Goal: Information Seeking & Learning: Learn about a topic

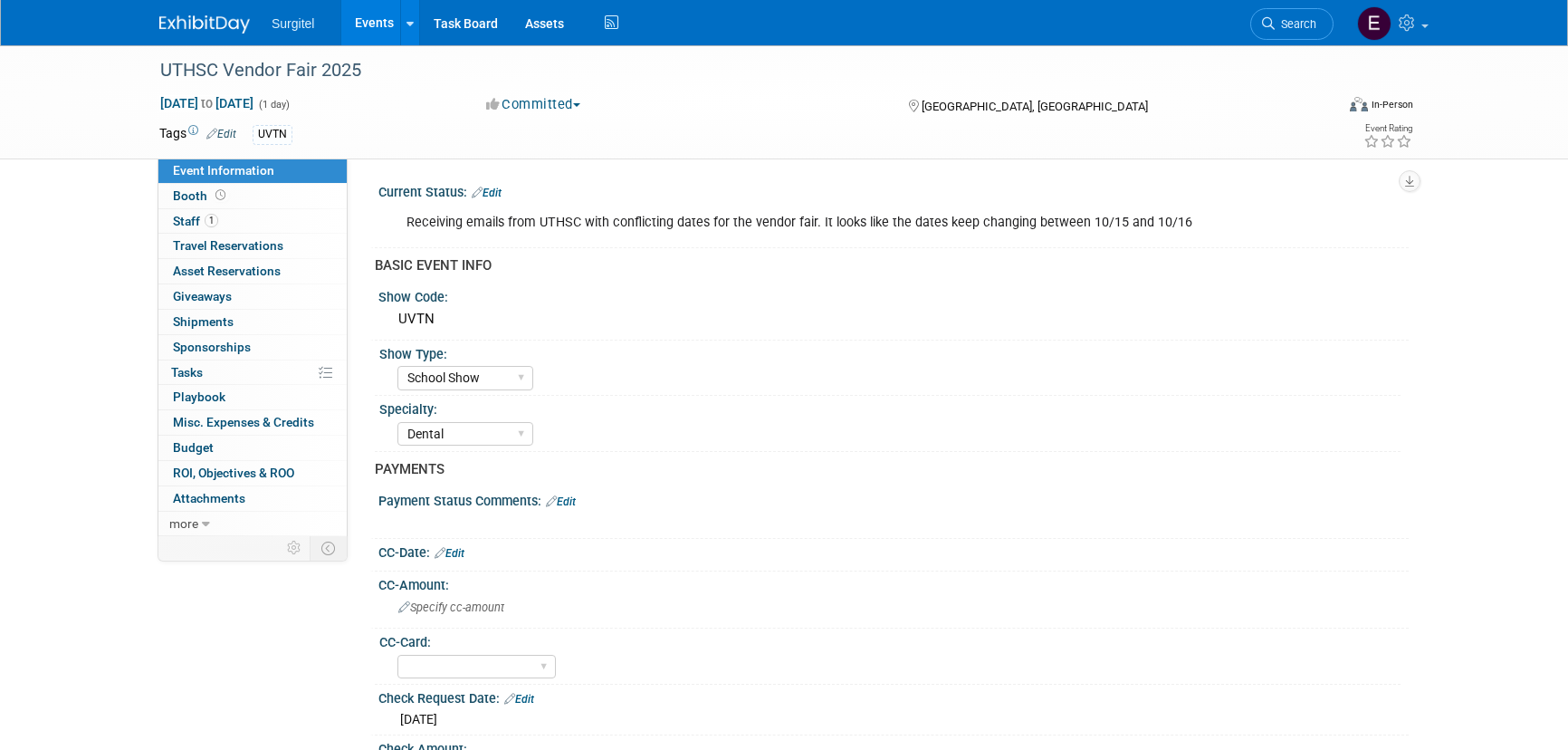
select select "School Show"
select select "Dental"
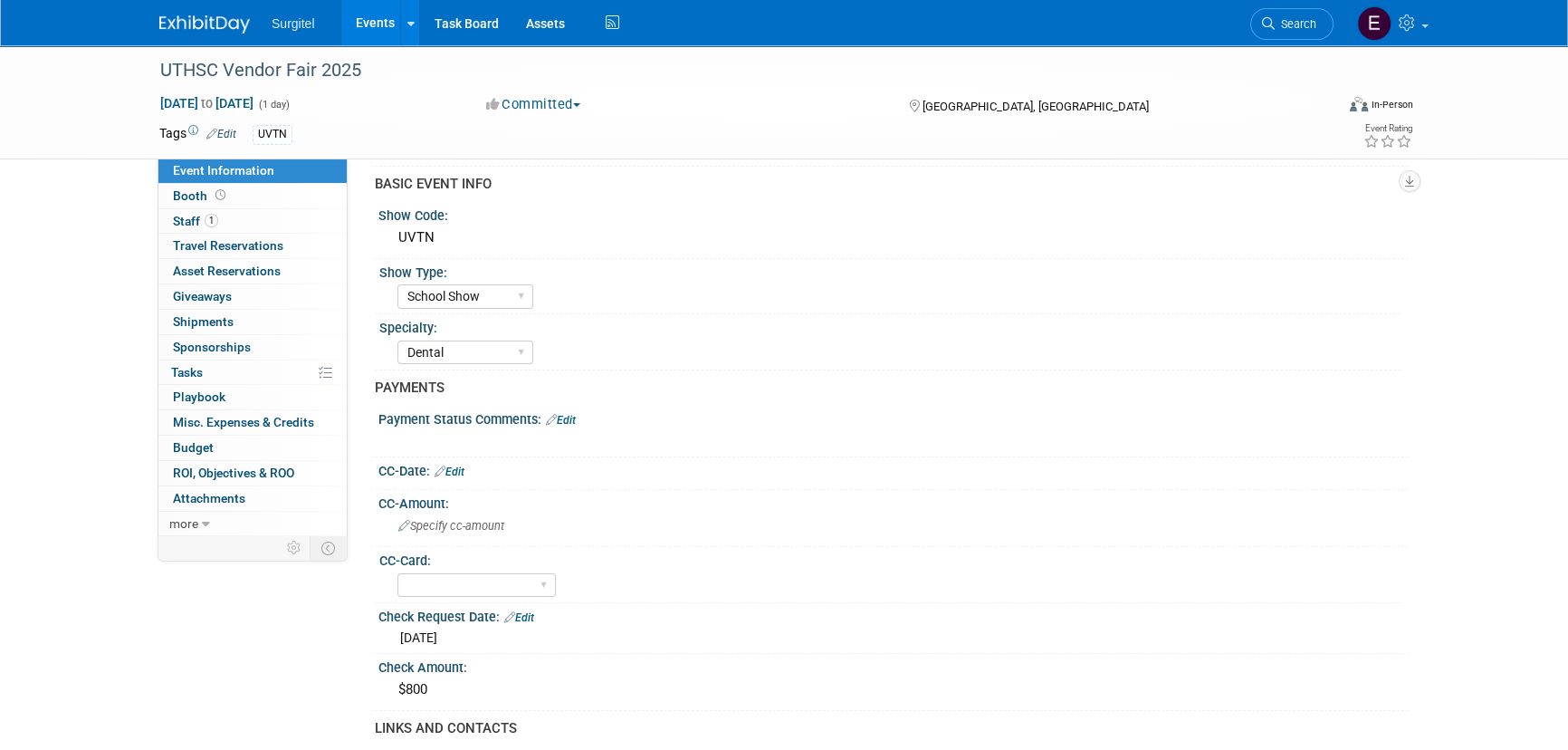
click at [1286, 12] on link "Search" at bounding box center [1291, 25] width 83 height 32
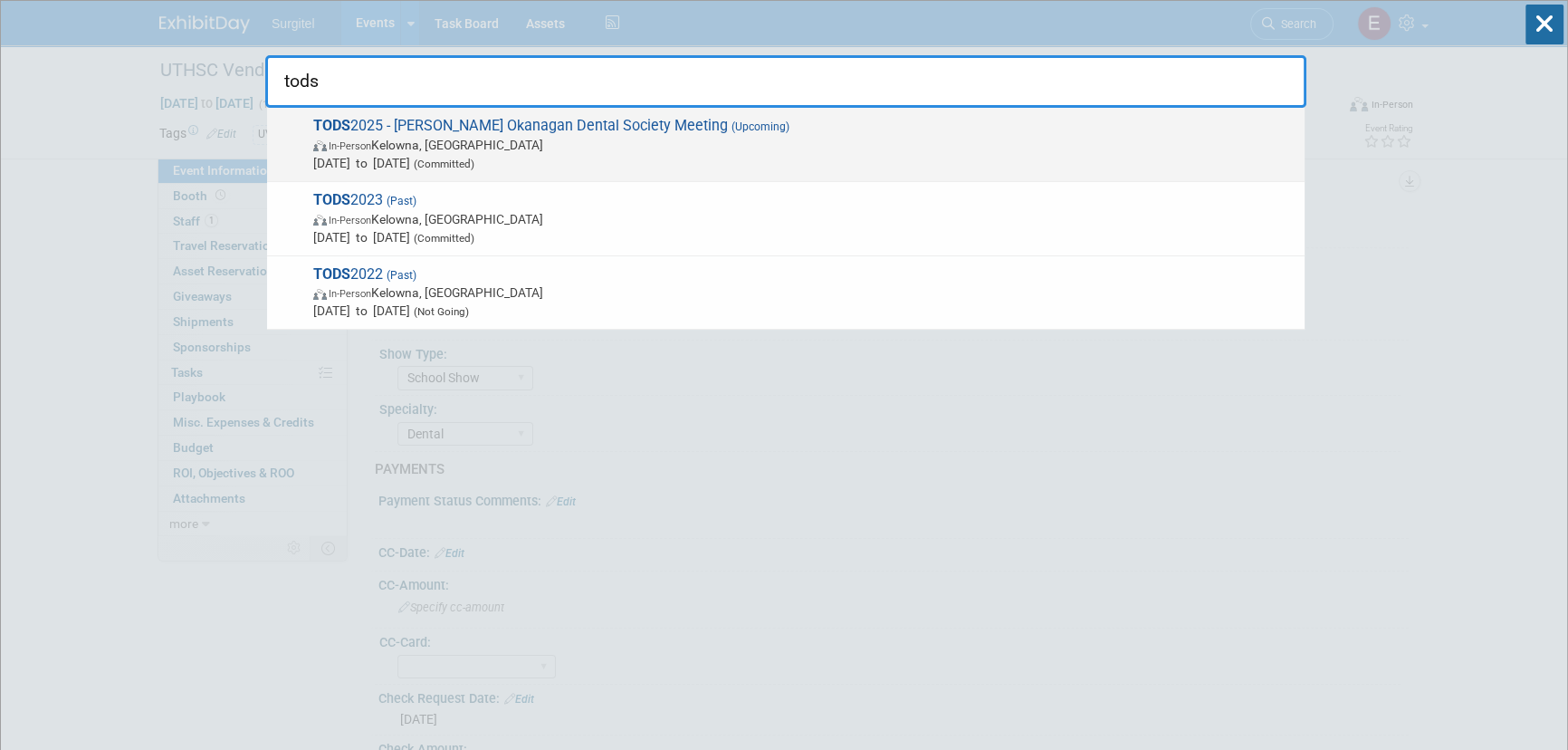
type input "tods"
click at [444, 154] on span "TODS 2025 - Thompson Okanagan Dental Society Meeting (Upcoming) In-Person Kelow…" at bounding box center [801, 145] width 988 height 55
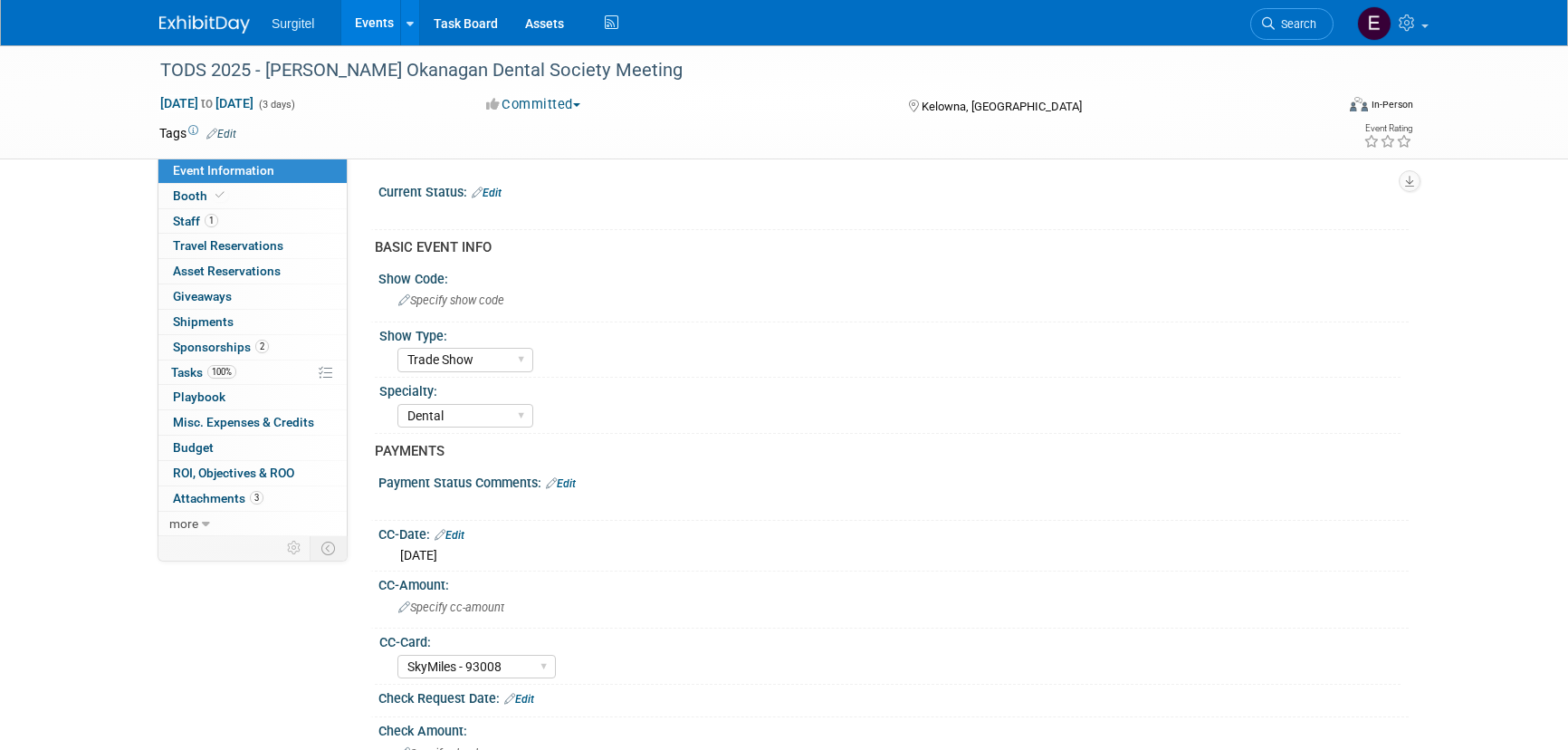
select select "Trade Show"
select select "Dental"
select select "SkyMiles - 93008"
select select "No"
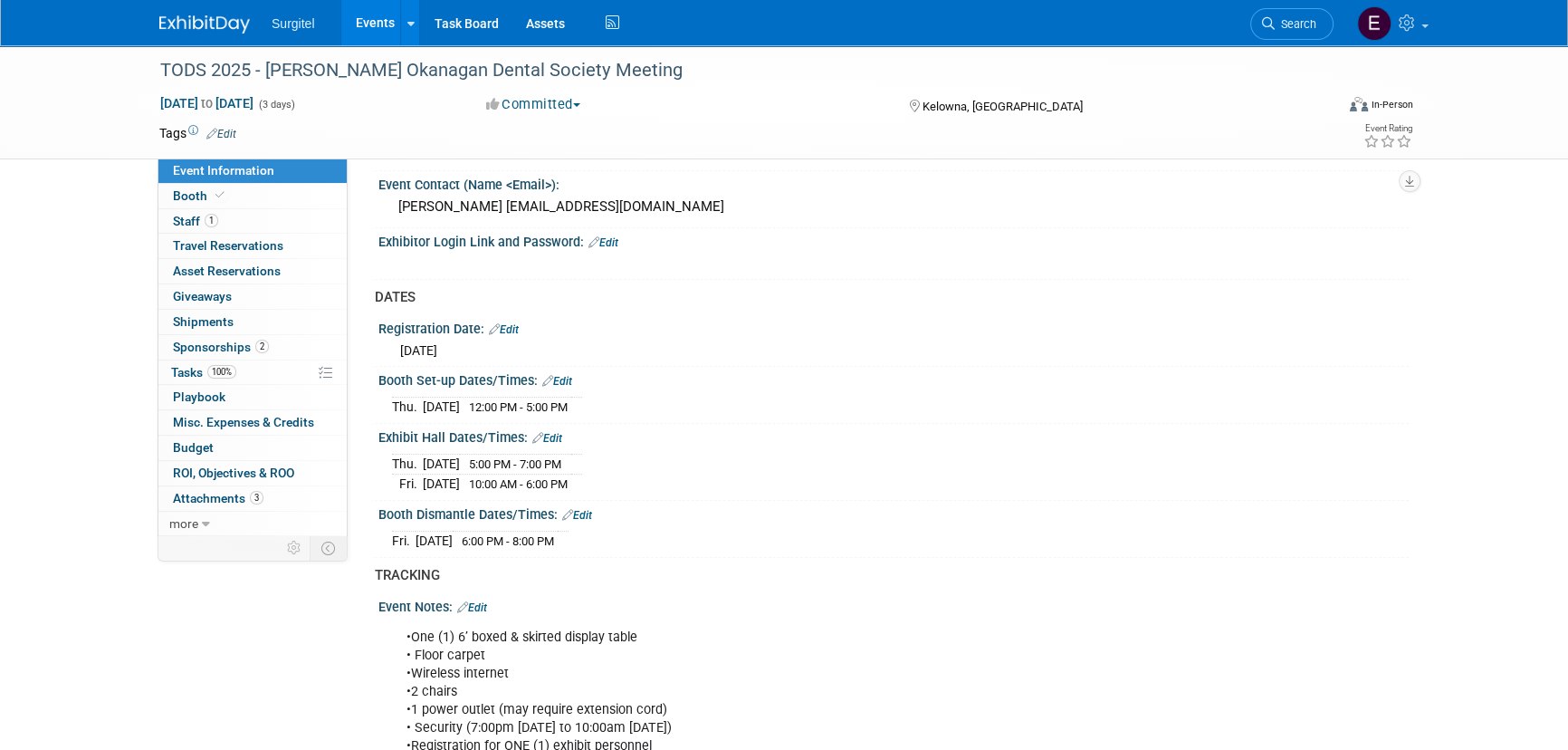
scroll to position [987, 0]
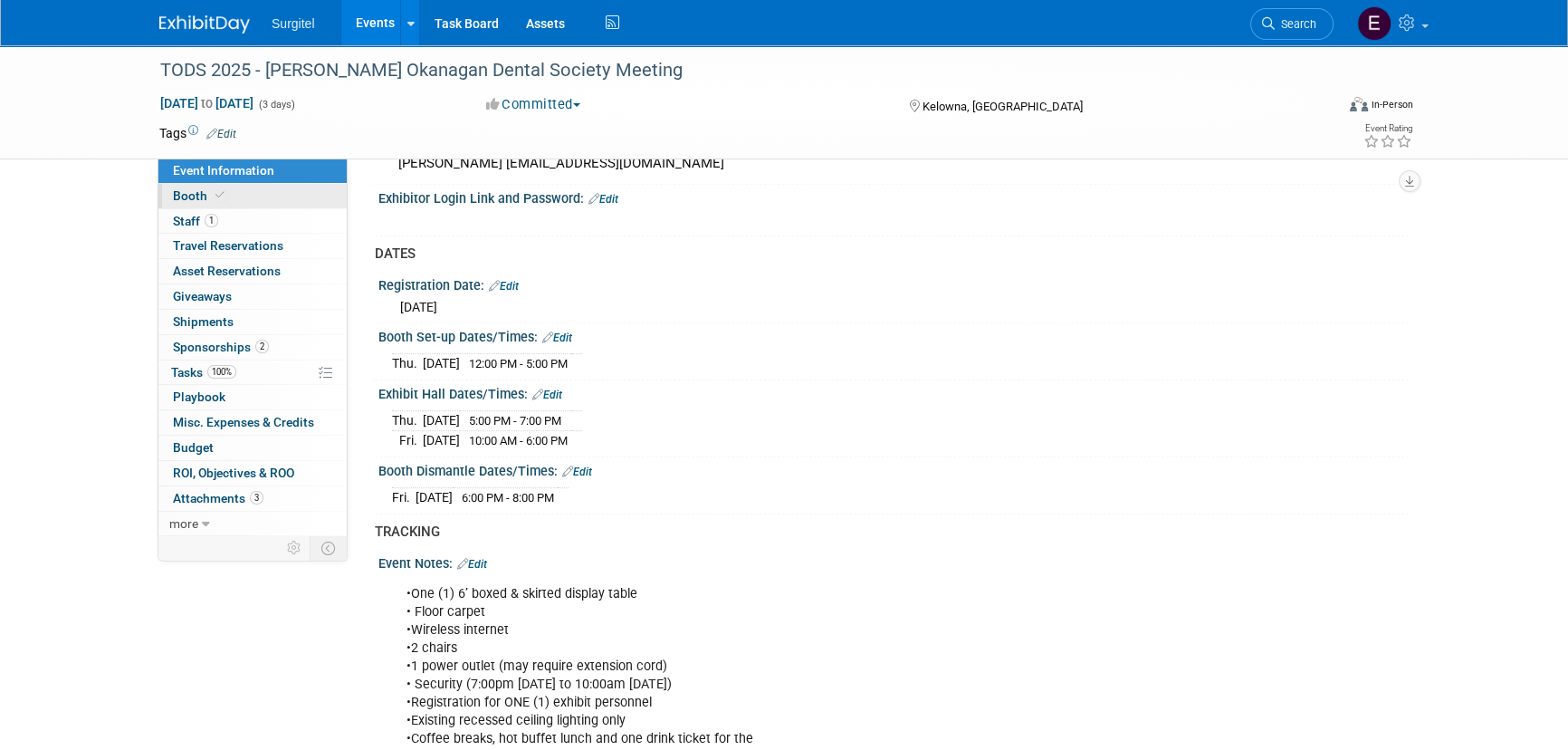
click at [207, 196] on span "Booth" at bounding box center [200, 195] width 55 height 14
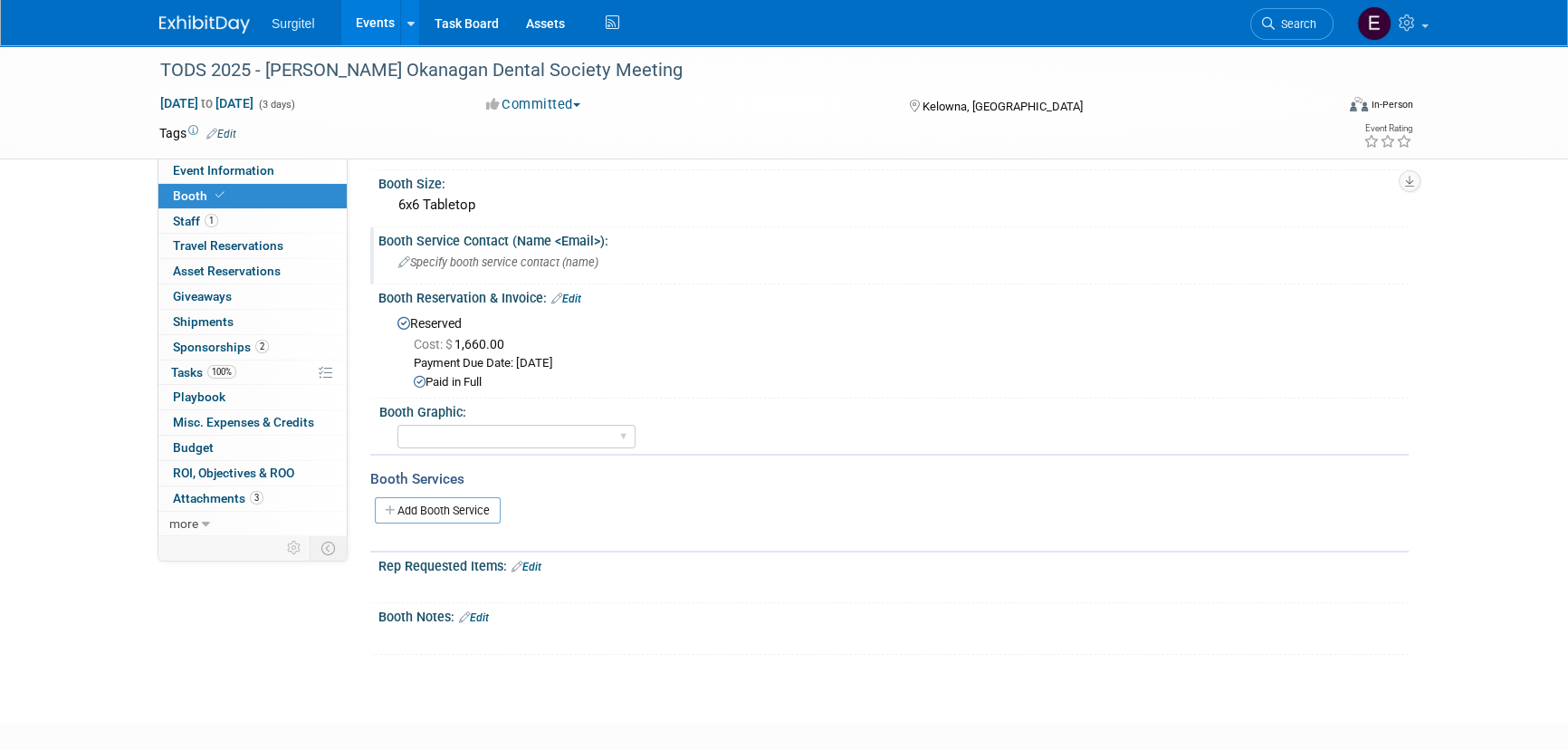
scroll to position [0, 0]
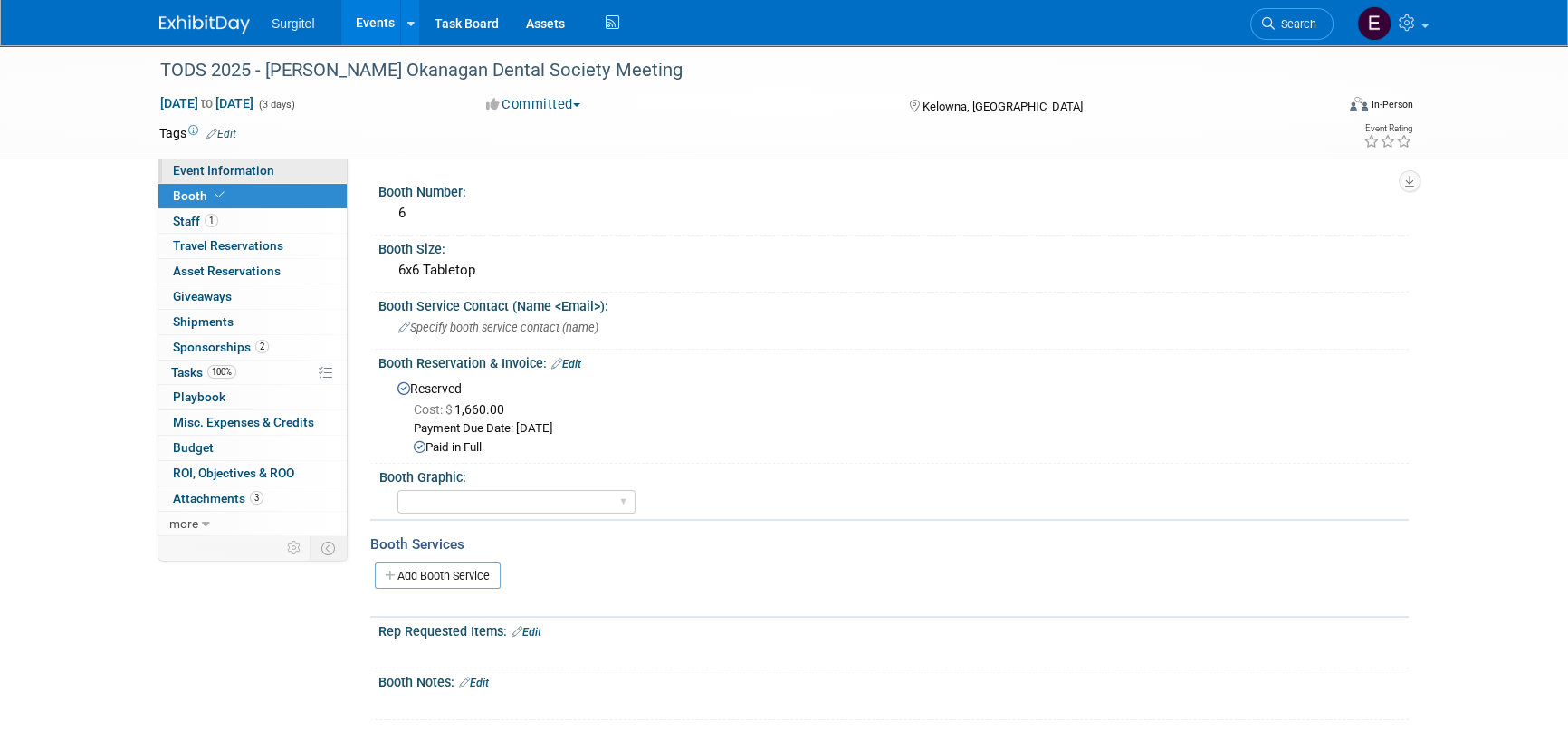
click at [207, 175] on span "Event Information" at bounding box center [223, 169] width 101 height 14
select select "Trade Show"
select select "Dental"
select select "SkyMiles - 93008"
select select "No"
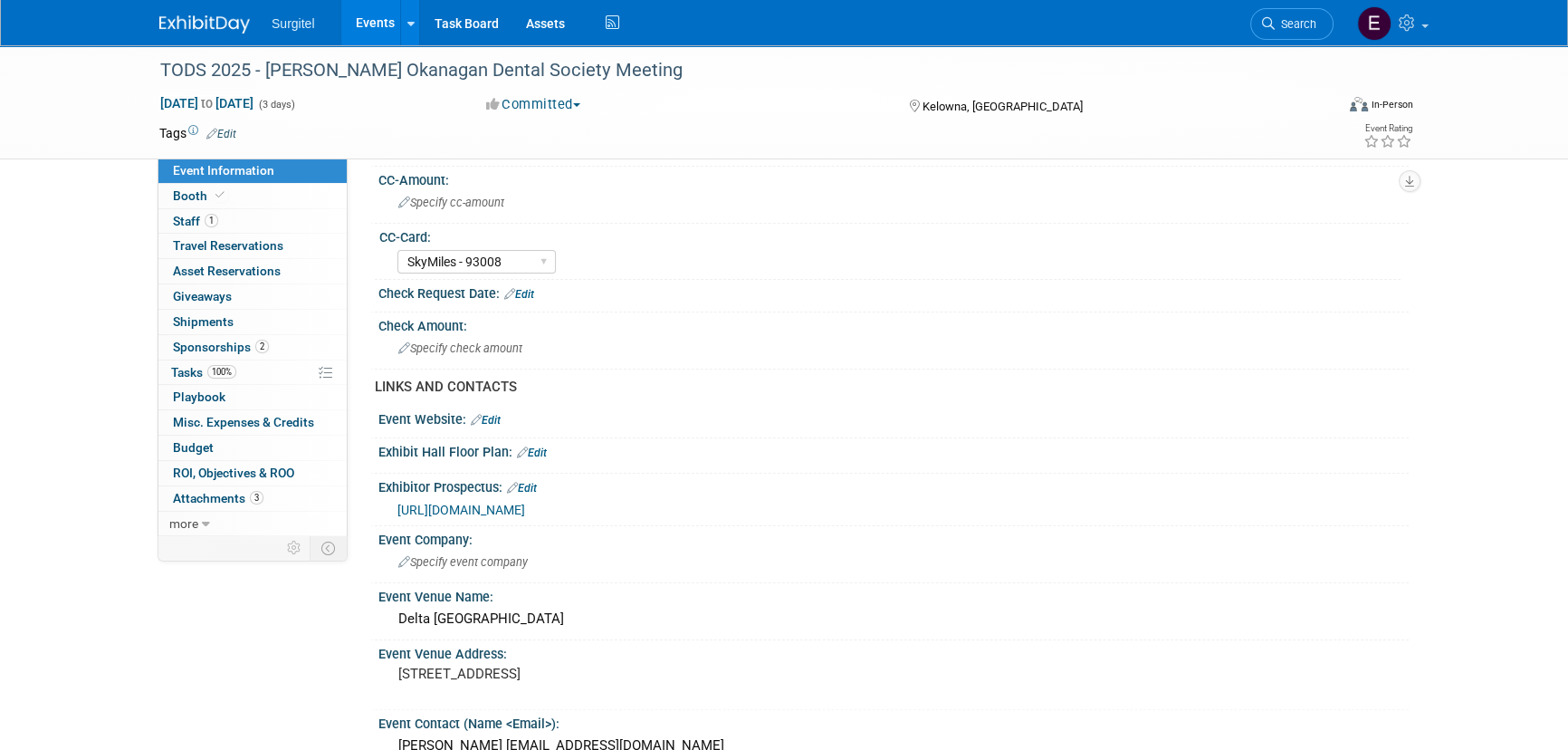
scroll to position [246, 0]
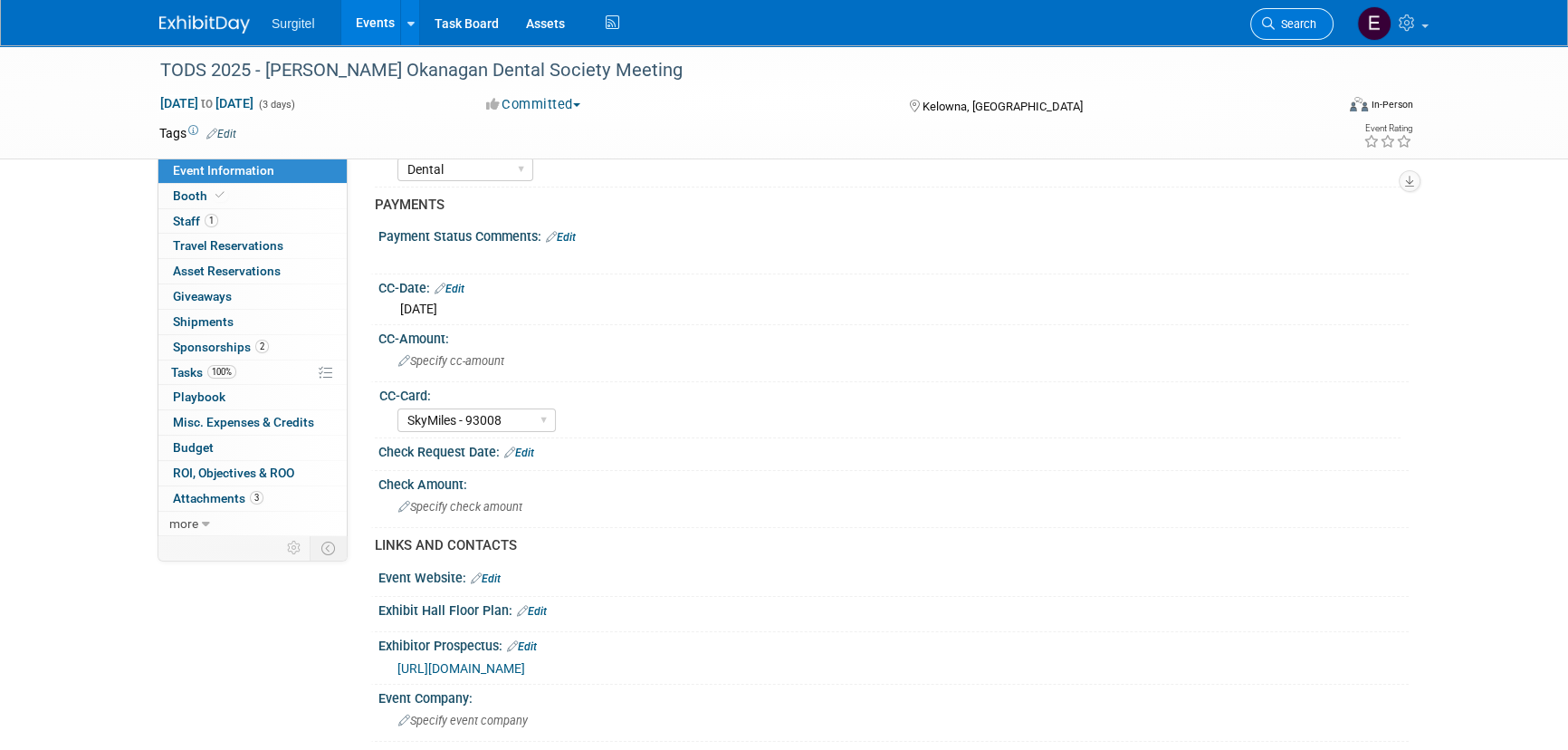
click at [1314, 10] on link "Search" at bounding box center [1291, 25] width 83 height 32
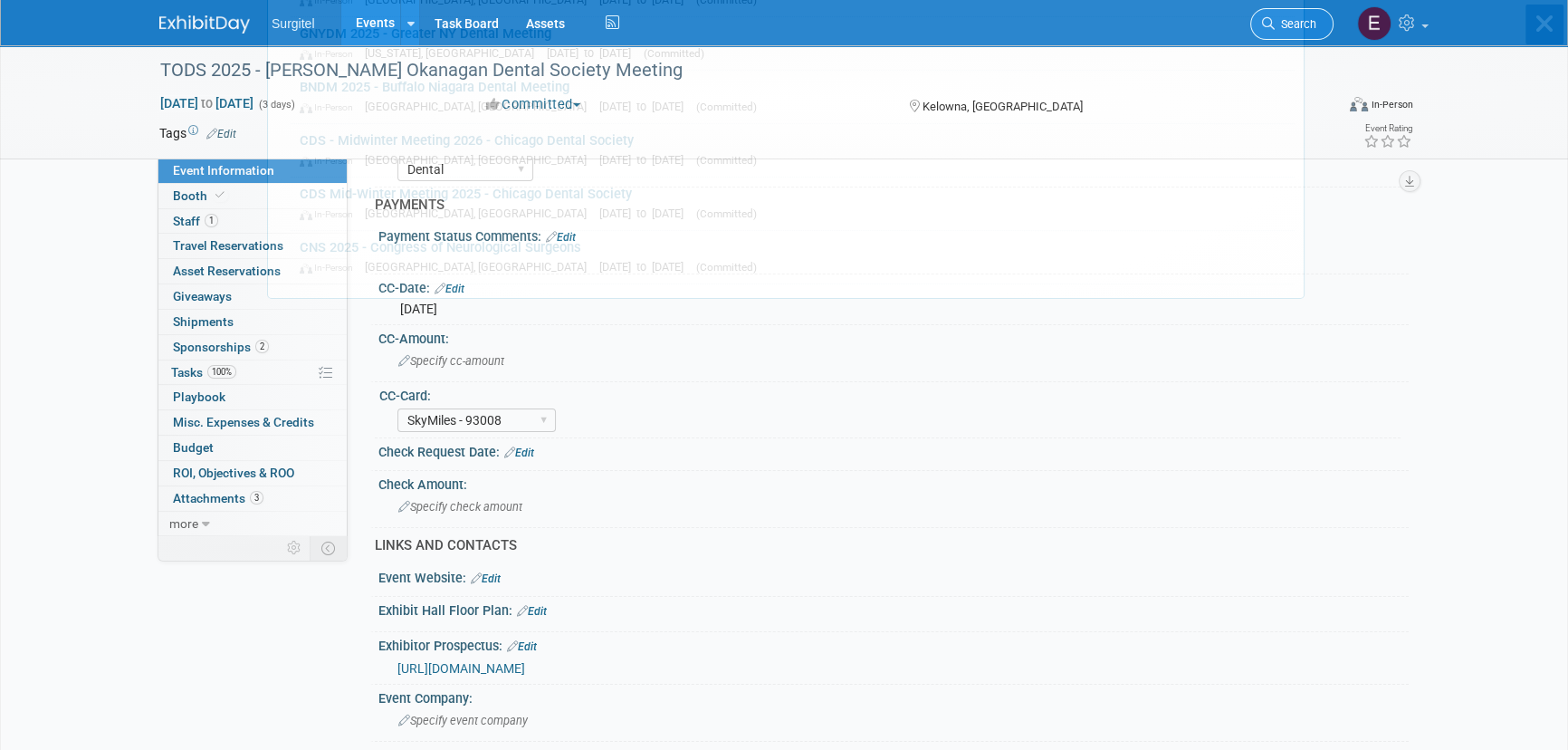
scroll to position [0, 0]
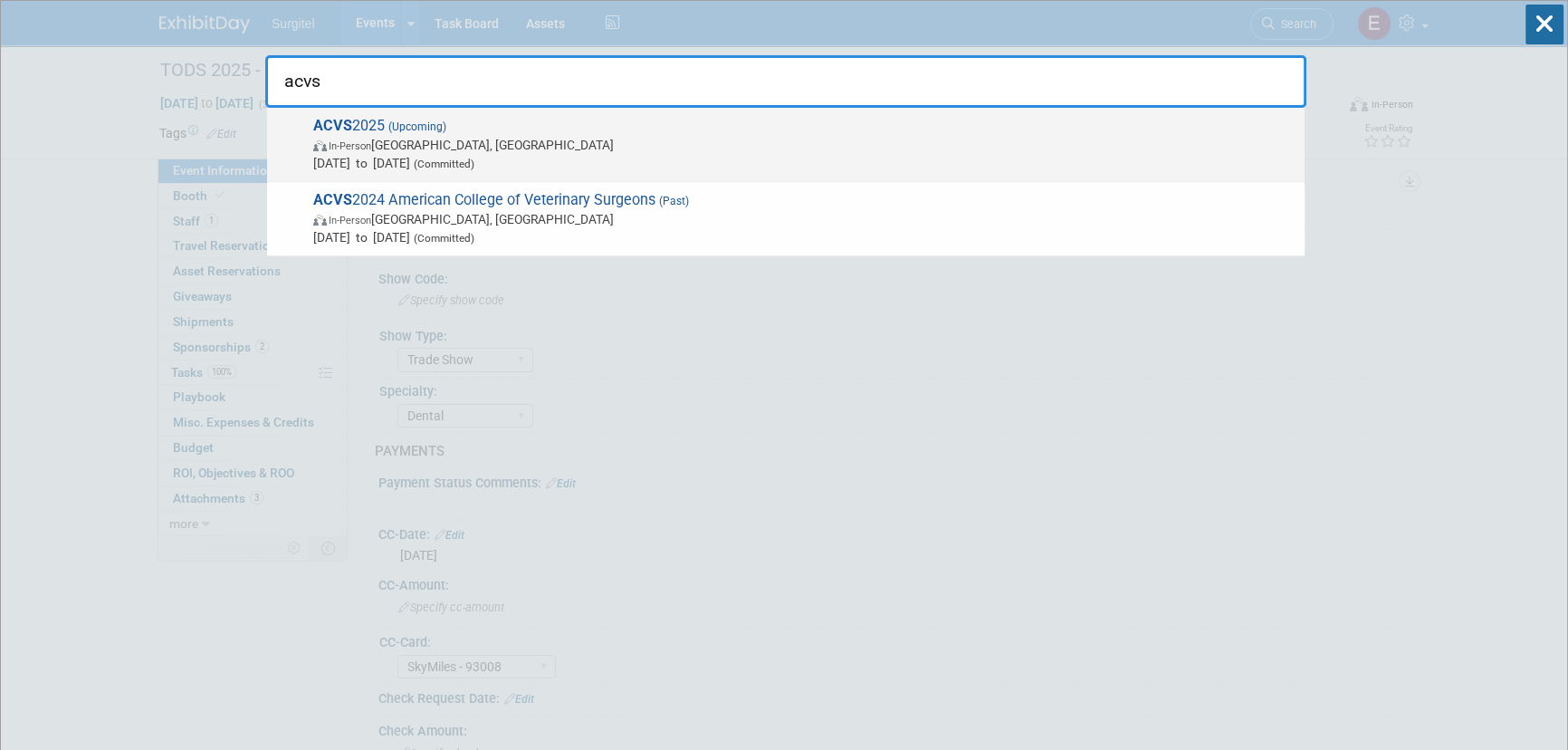
type input "acvs"
click at [383, 156] on span "Oct 23, 2025 to Oct 25, 2025 (Committed)" at bounding box center [803, 163] width 982 height 18
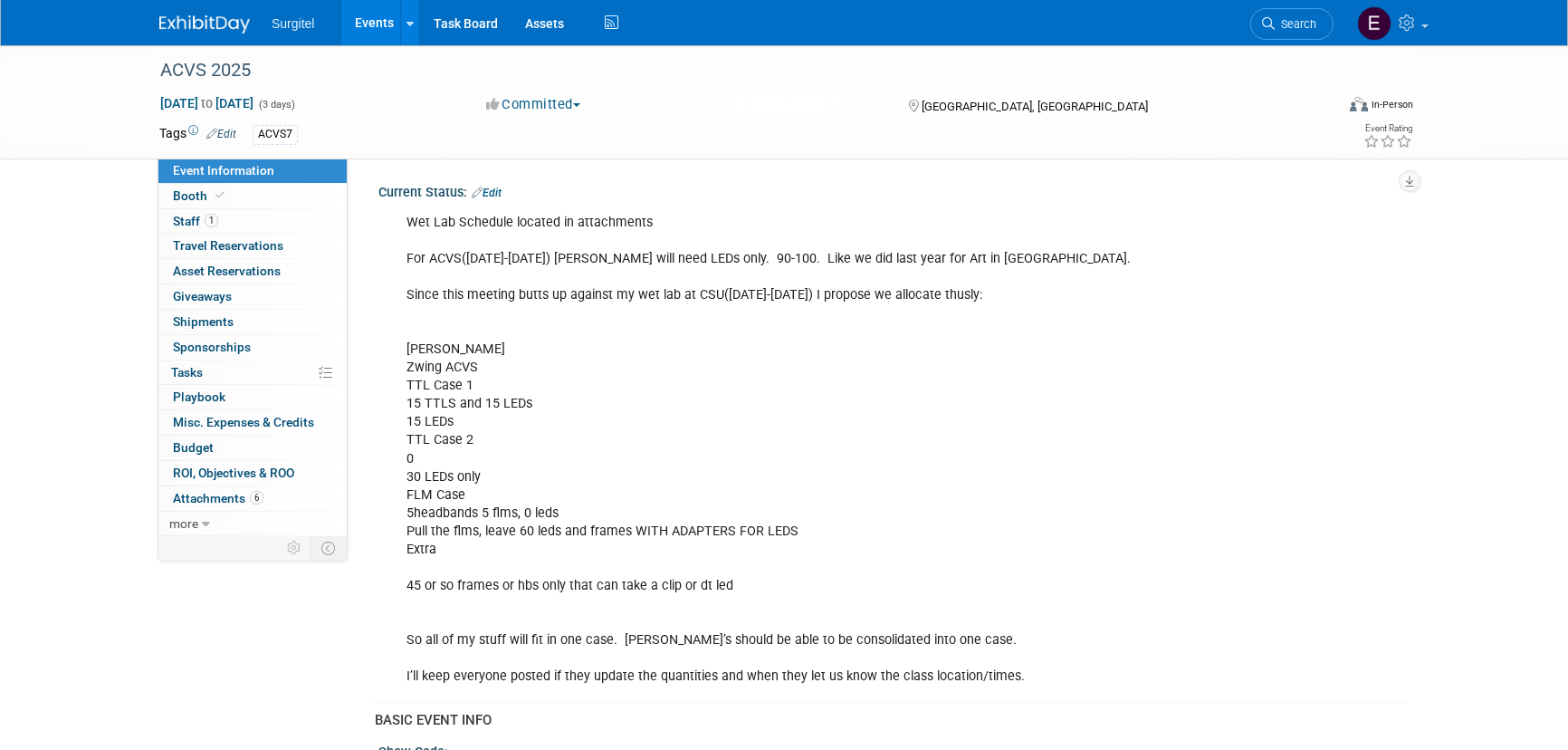
select select "Wet Lab"
select select "Veterinarian"
select select "No"
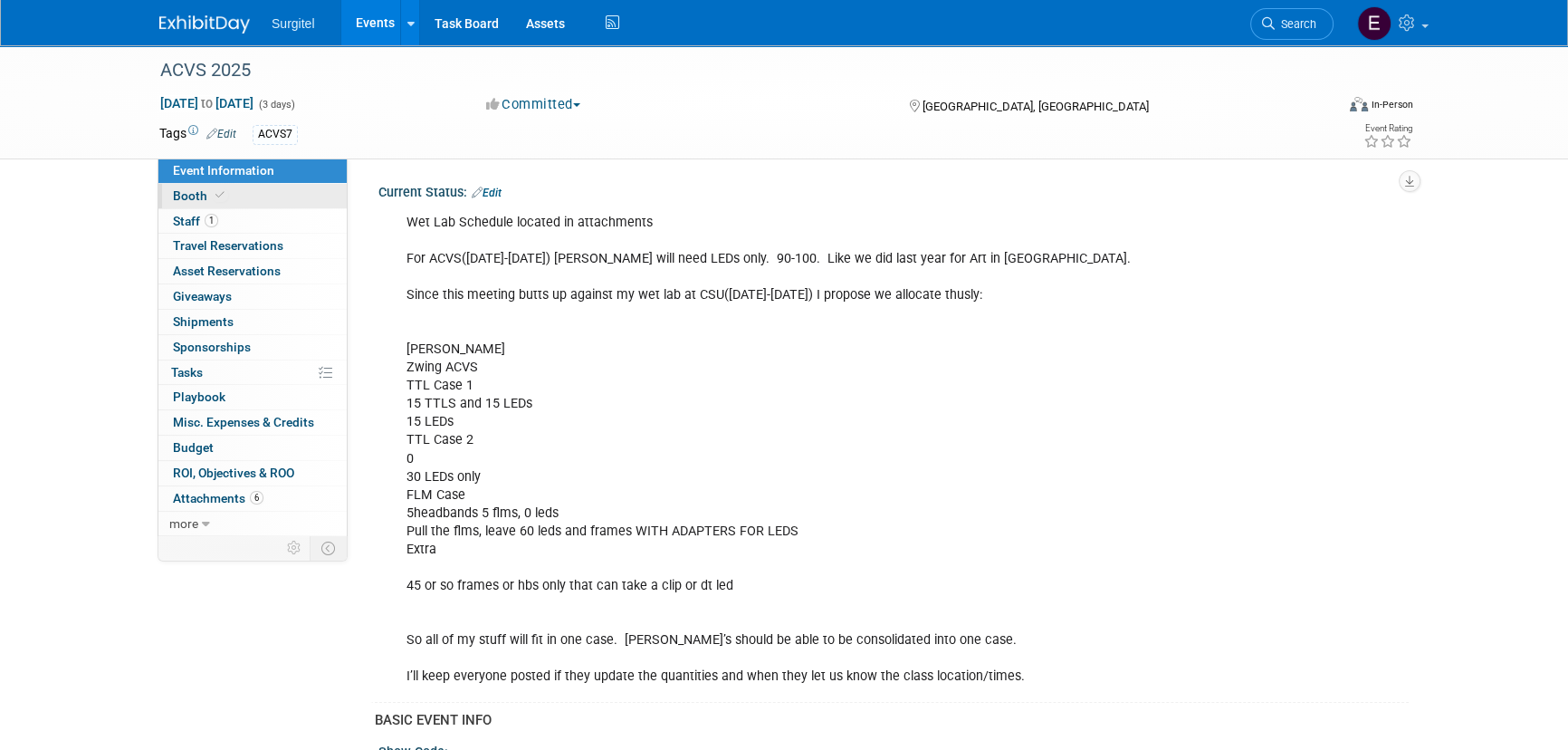
click at [276, 198] on link "Booth" at bounding box center [252, 196] width 188 height 25
select select "8' Fabric Popup"
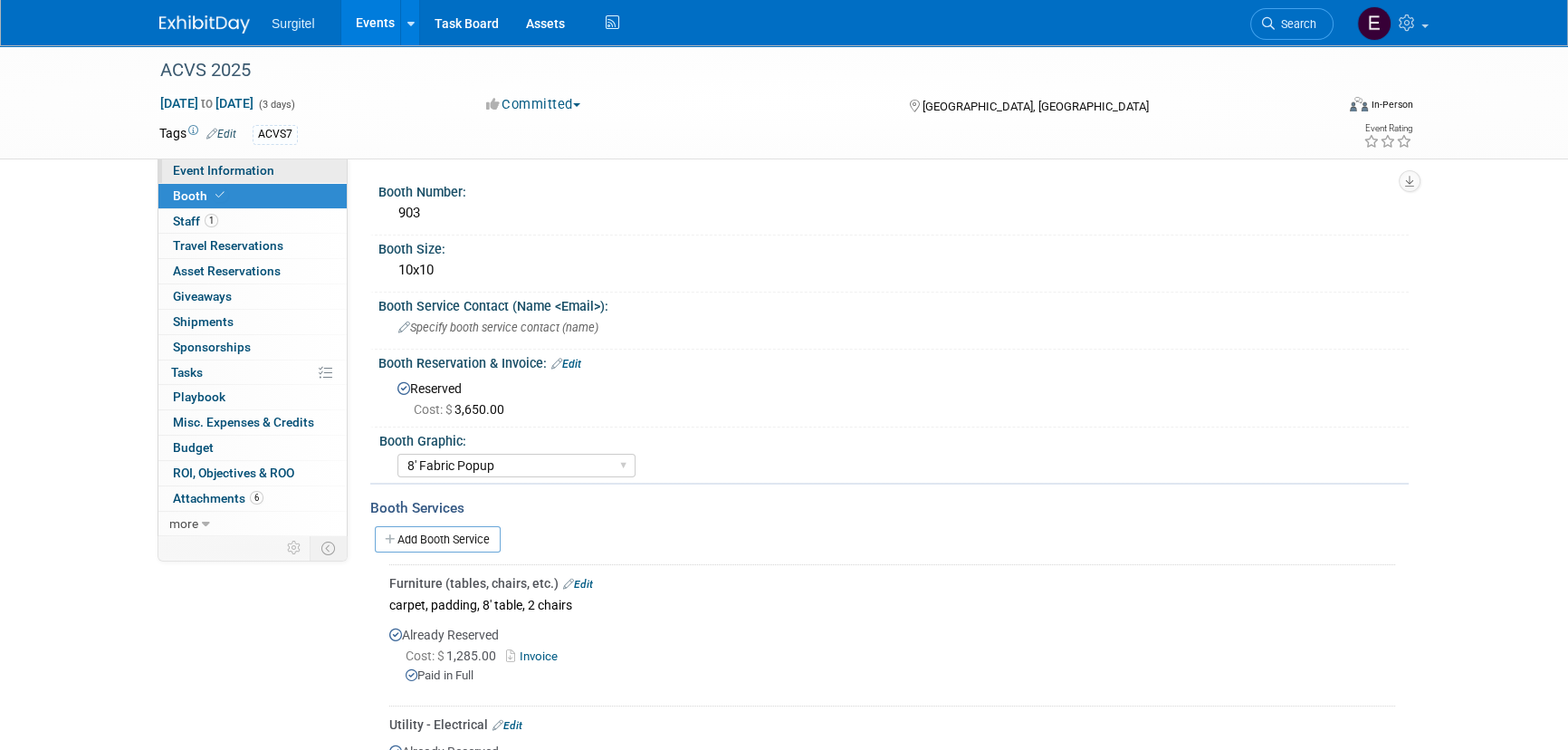
click at [267, 174] on span "Event Information" at bounding box center [223, 169] width 101 height 14
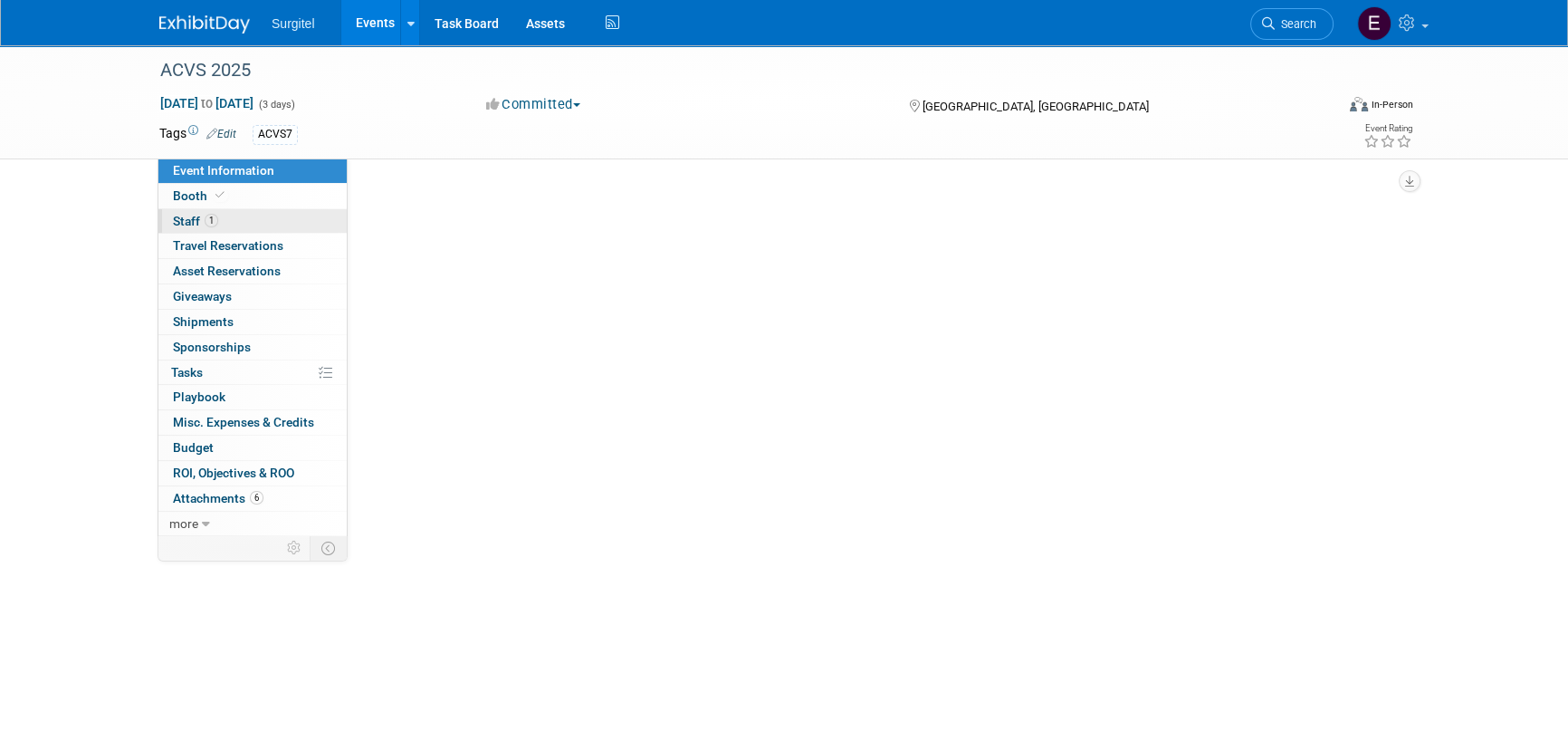
select select "Wet Lab"
select select "Veterinarian"
select select "No"
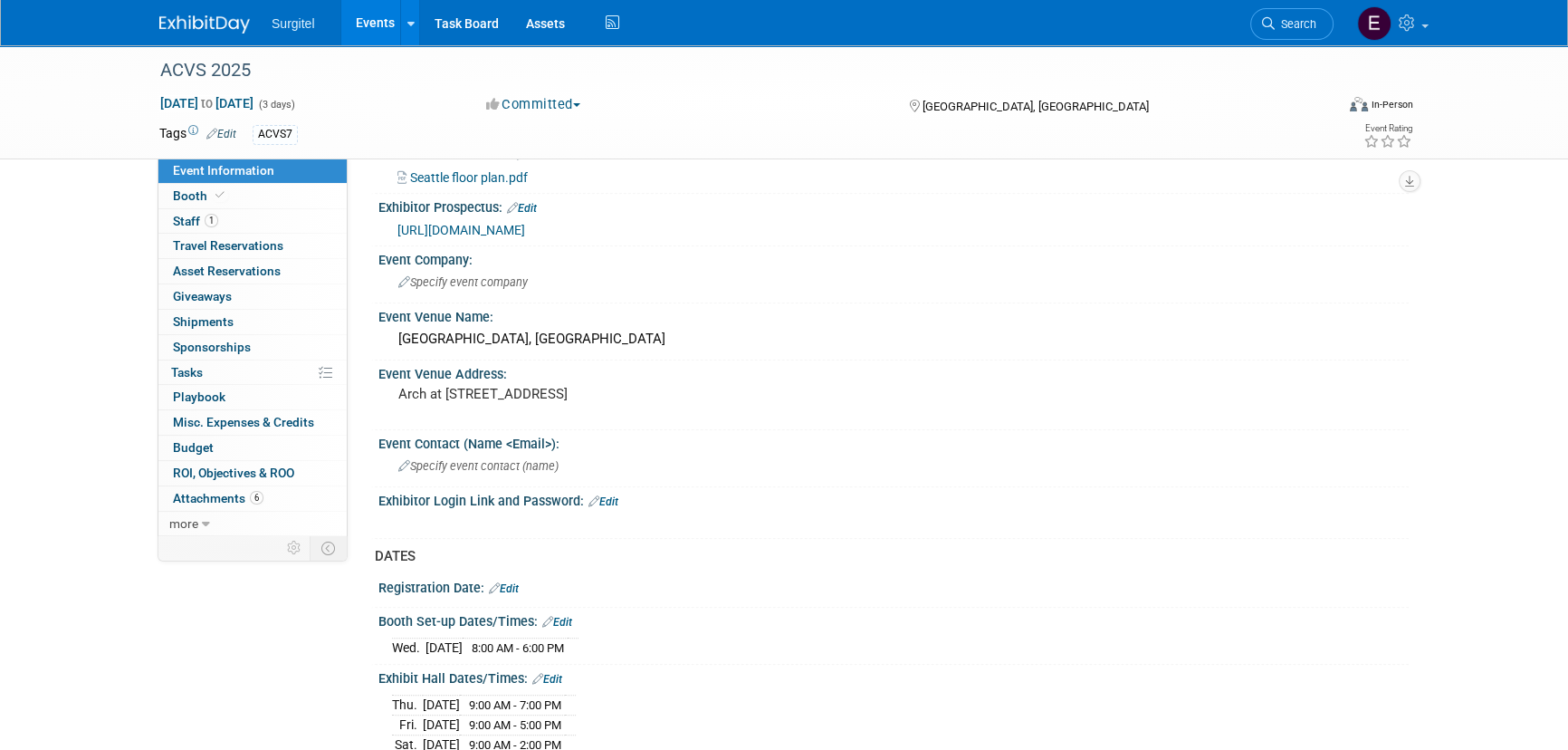
scroll to position [1317, 0]
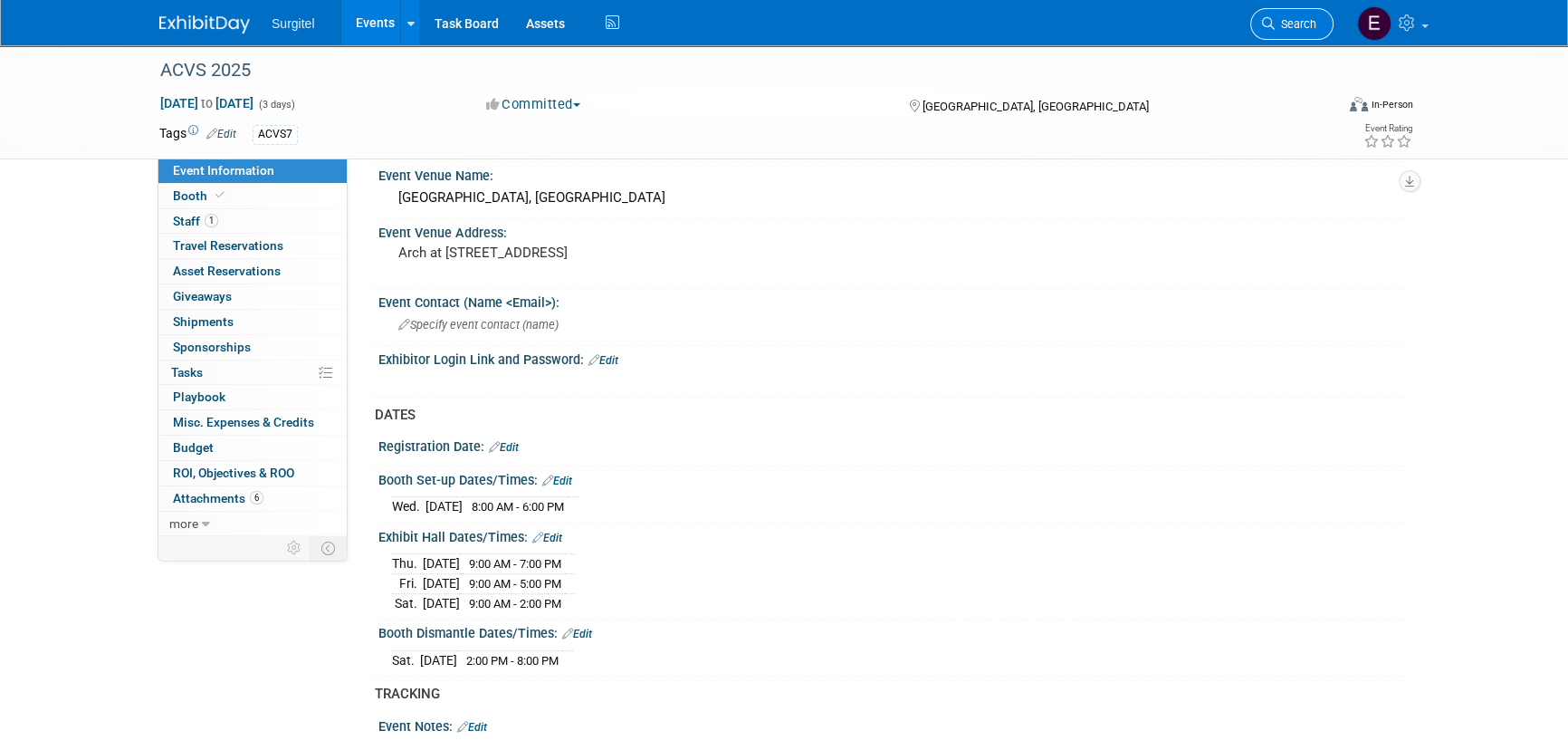
click at [1292, 16] on link "Search" at bounding box center [1291, 25] width 83 height 32
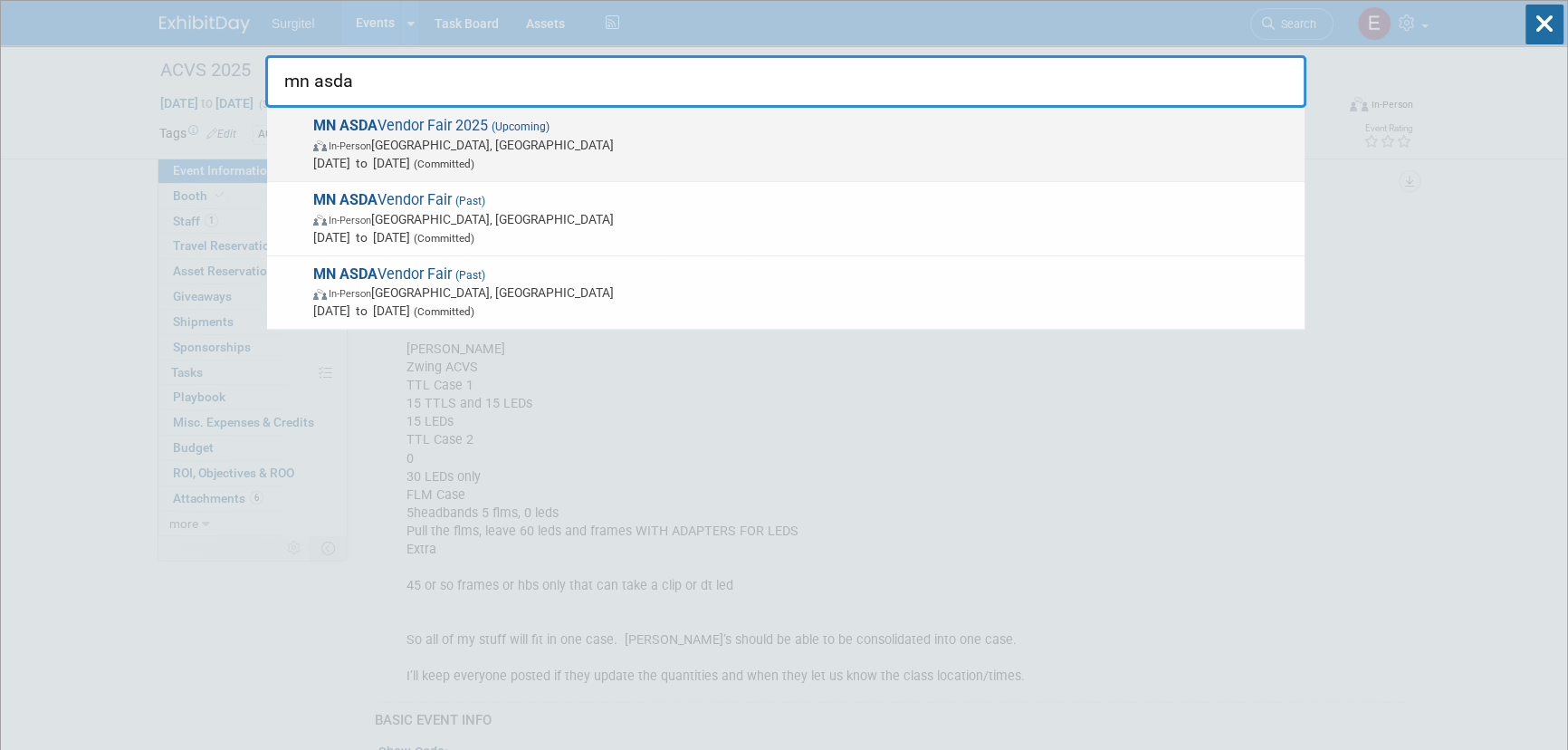
type input "mn asda"
click at [394, 124] on span "MN ASDA Vendor Fair 2025 (Upcoming) In-Person Minneapolis, MN Nov 5, 2025 to No…" at bounding box center [801, 145] width 988 height 55
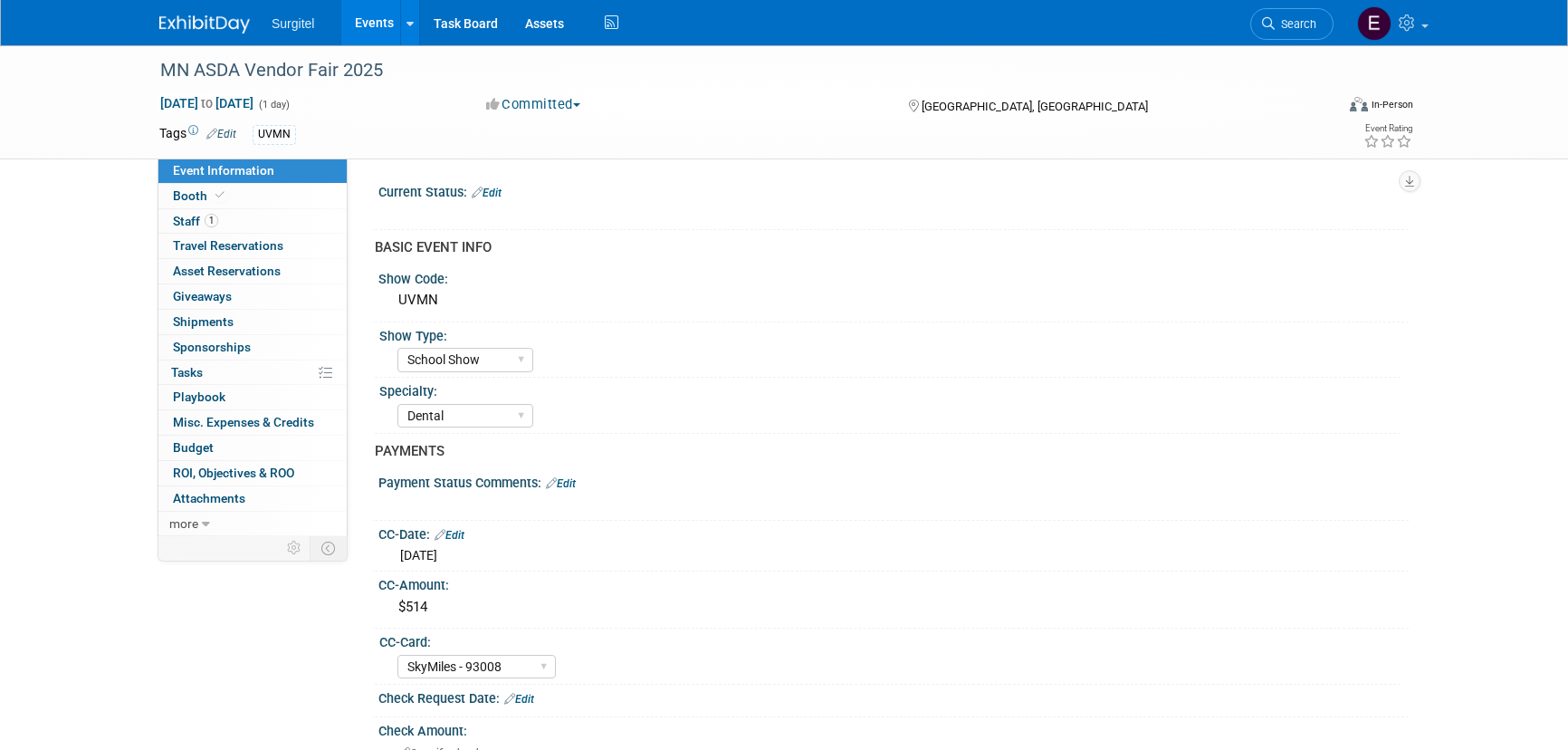
select select "School Show"
select select "Dental"
select select "SkyMiles - 93008"
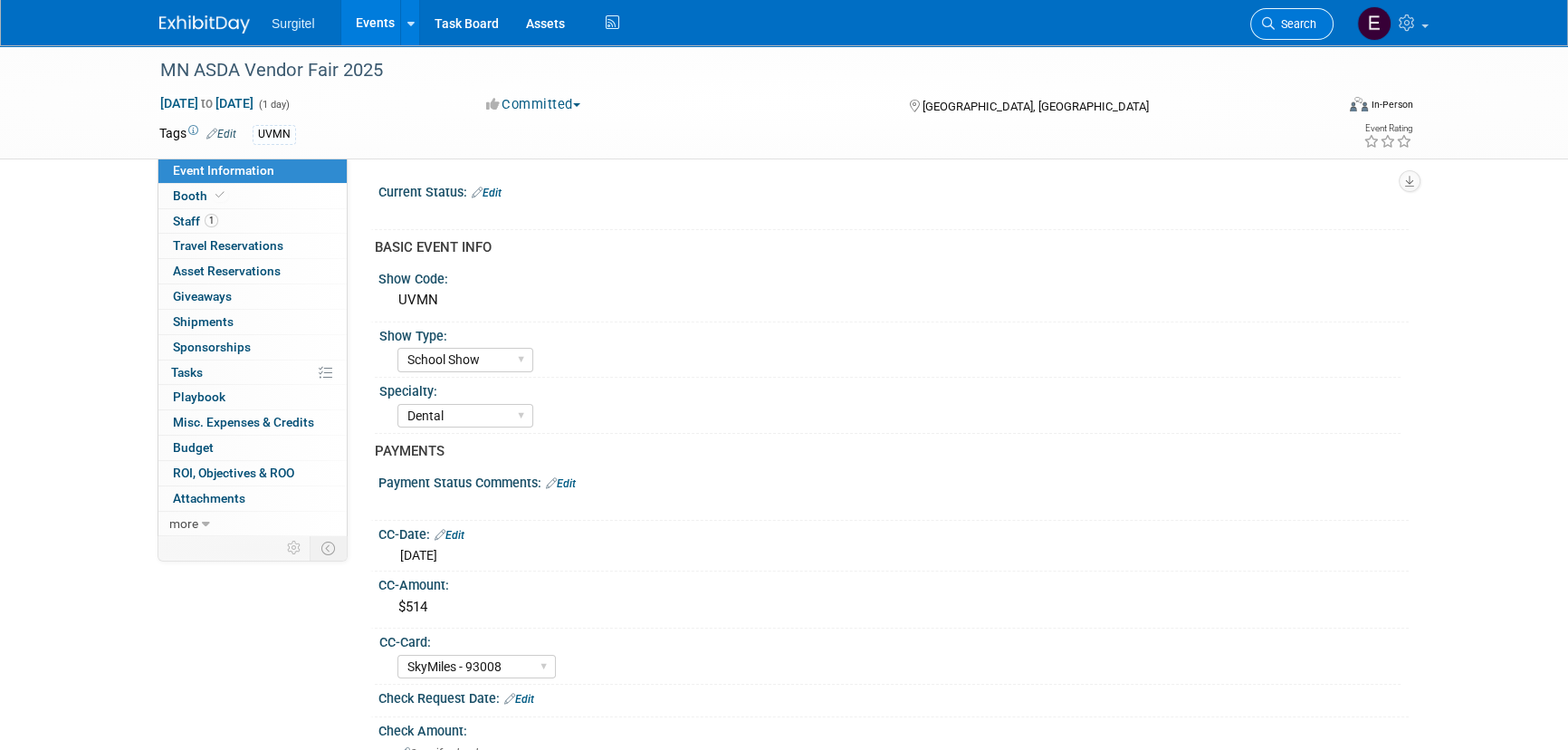
click at [1279, 32] on link "Search" at bounding box center [1291, 25] width 83 height 32
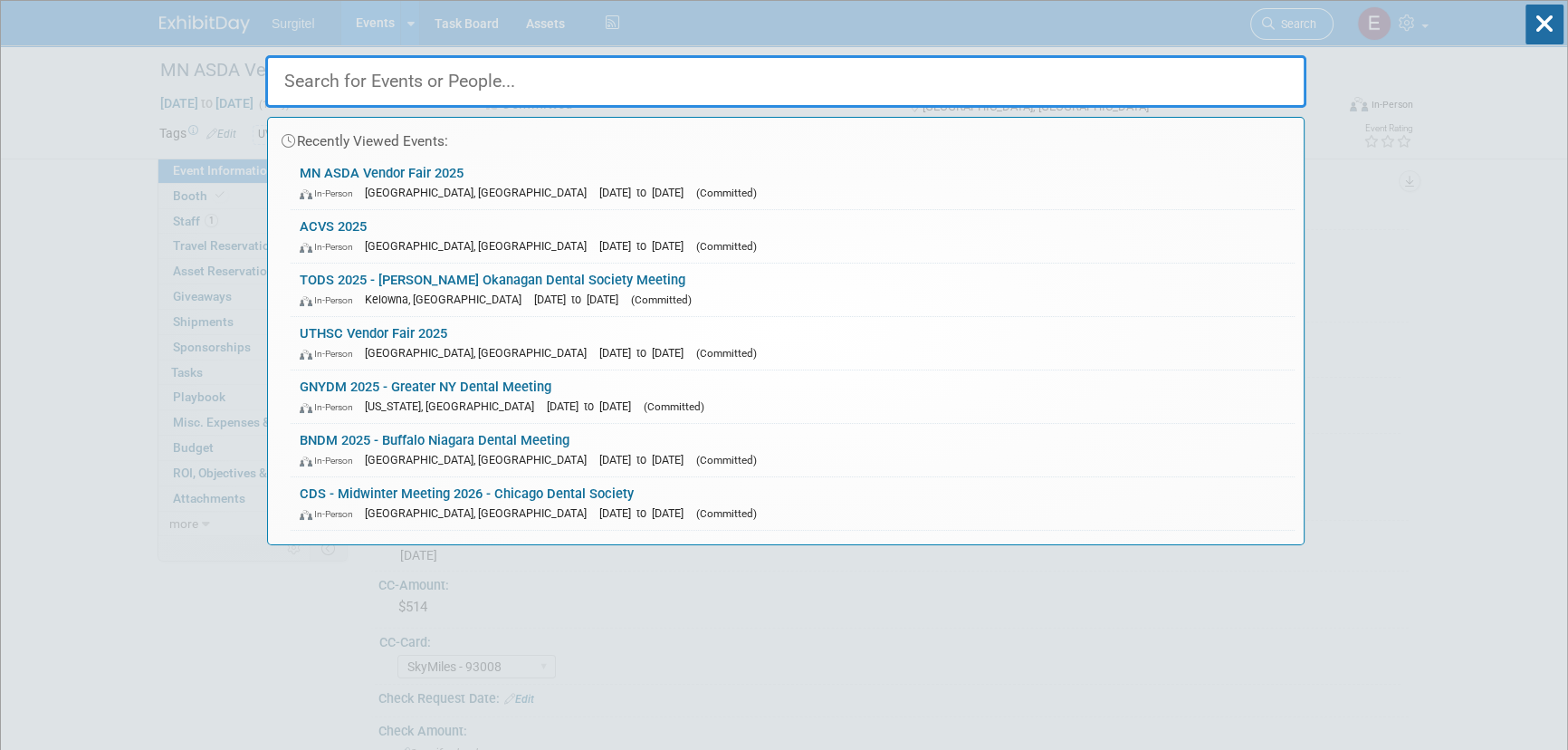
type input "s"
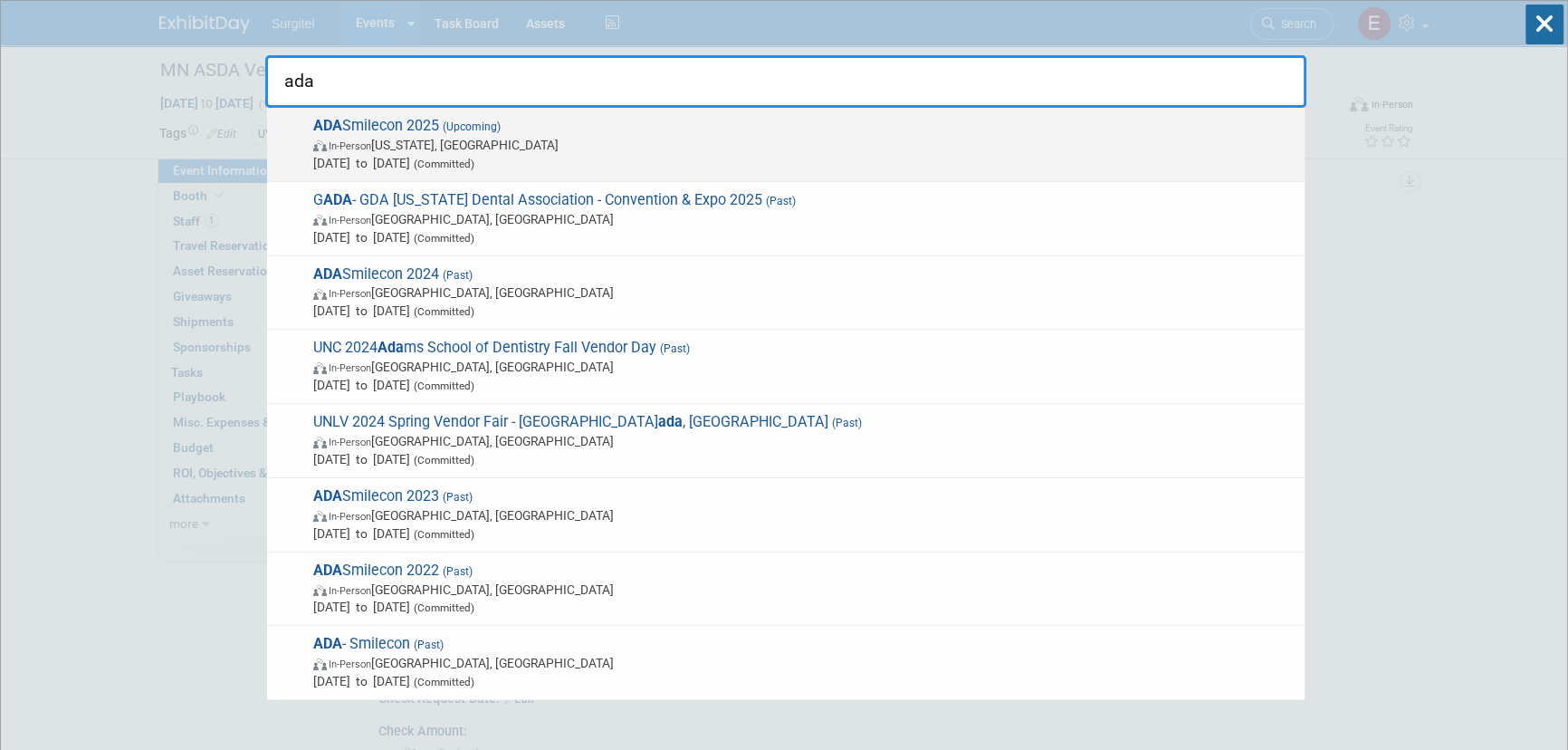
type input "ada"
click at [533, 154] on span "Oct 23, 2025 to Oct 25, 2025 (Committed)" at bounding box center [803, 163] width 982 height 18
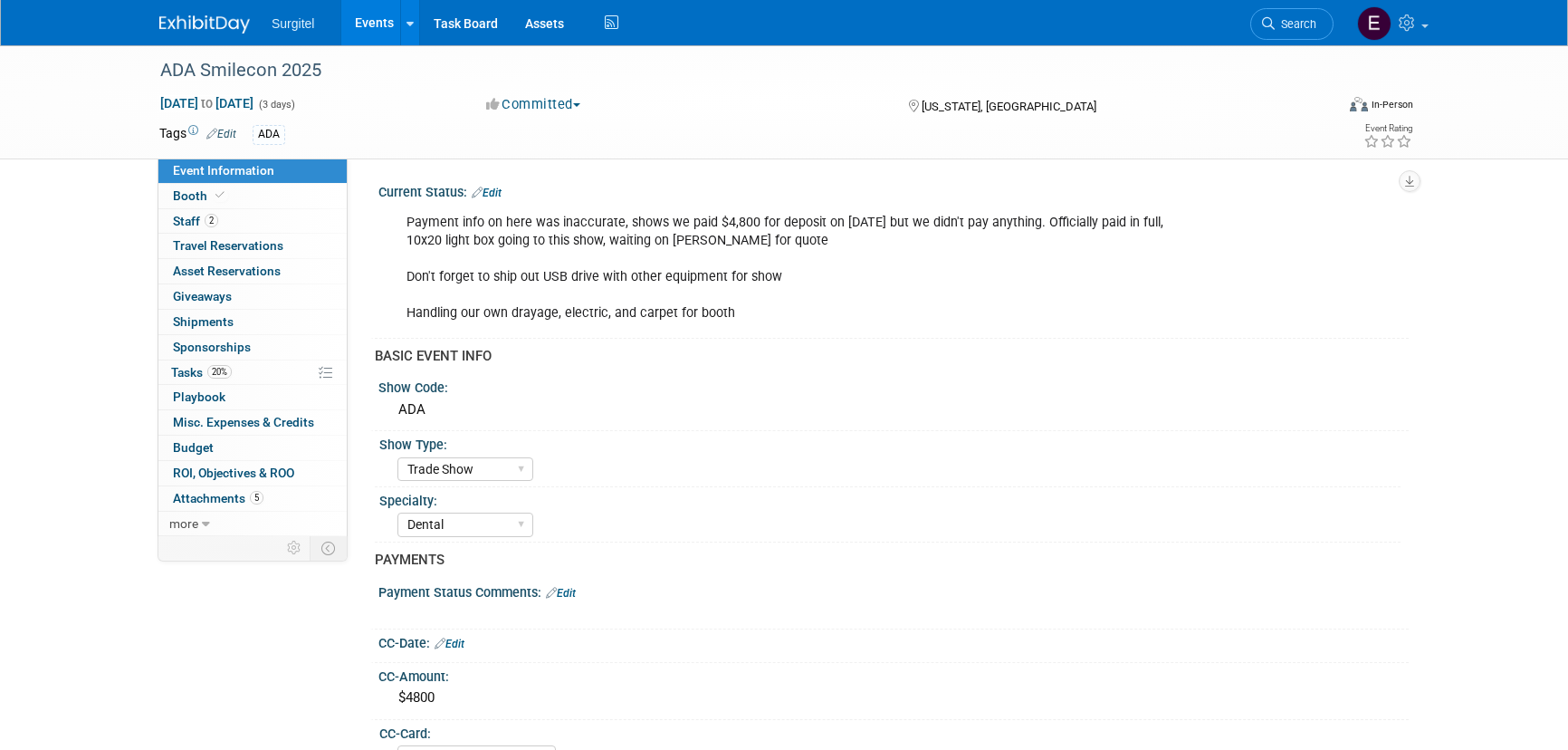
select select "Trade Show"
select select "Dental"
select select "No"
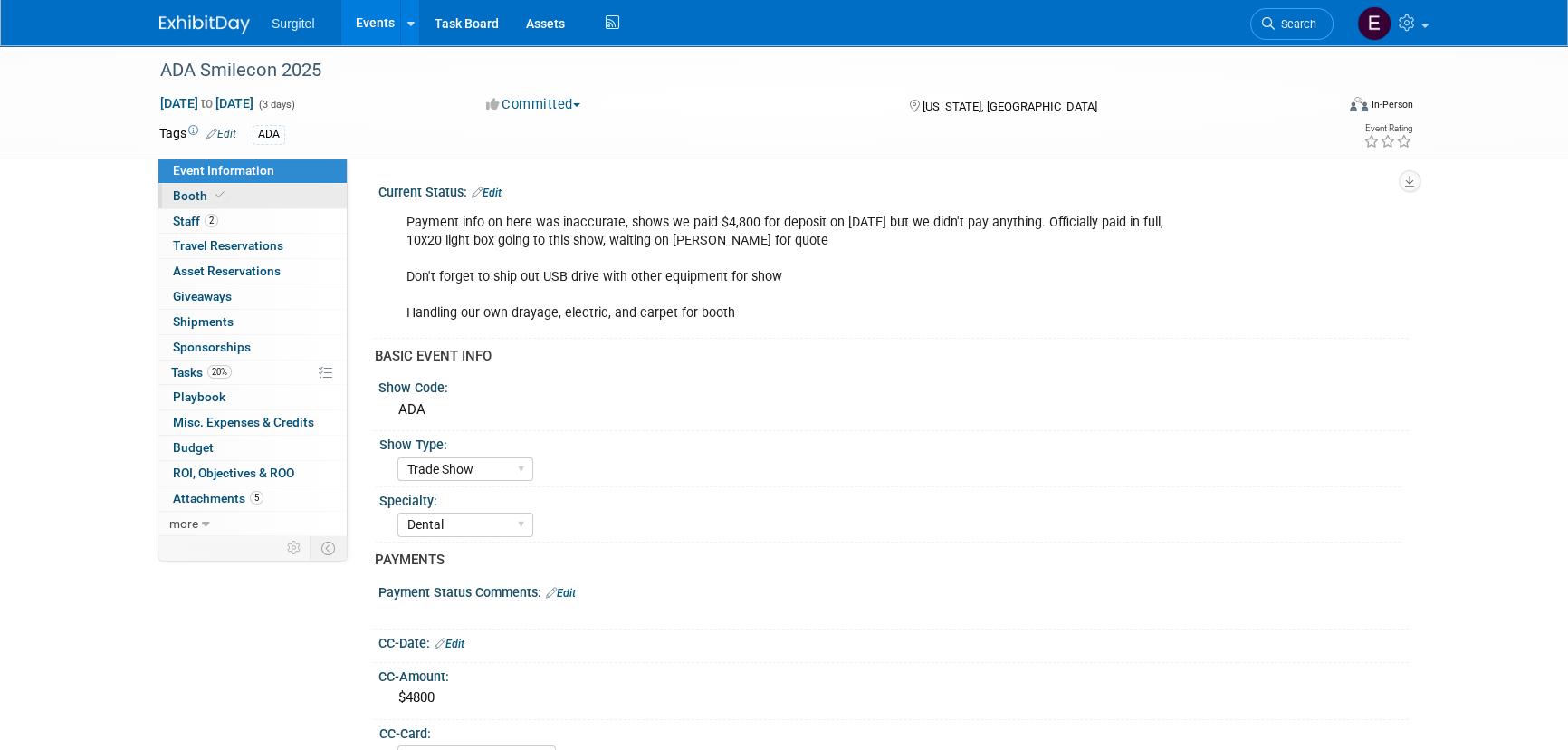
click at [204, 203] on link "Booth" at bounding box center [252, 196] width 188 height 25
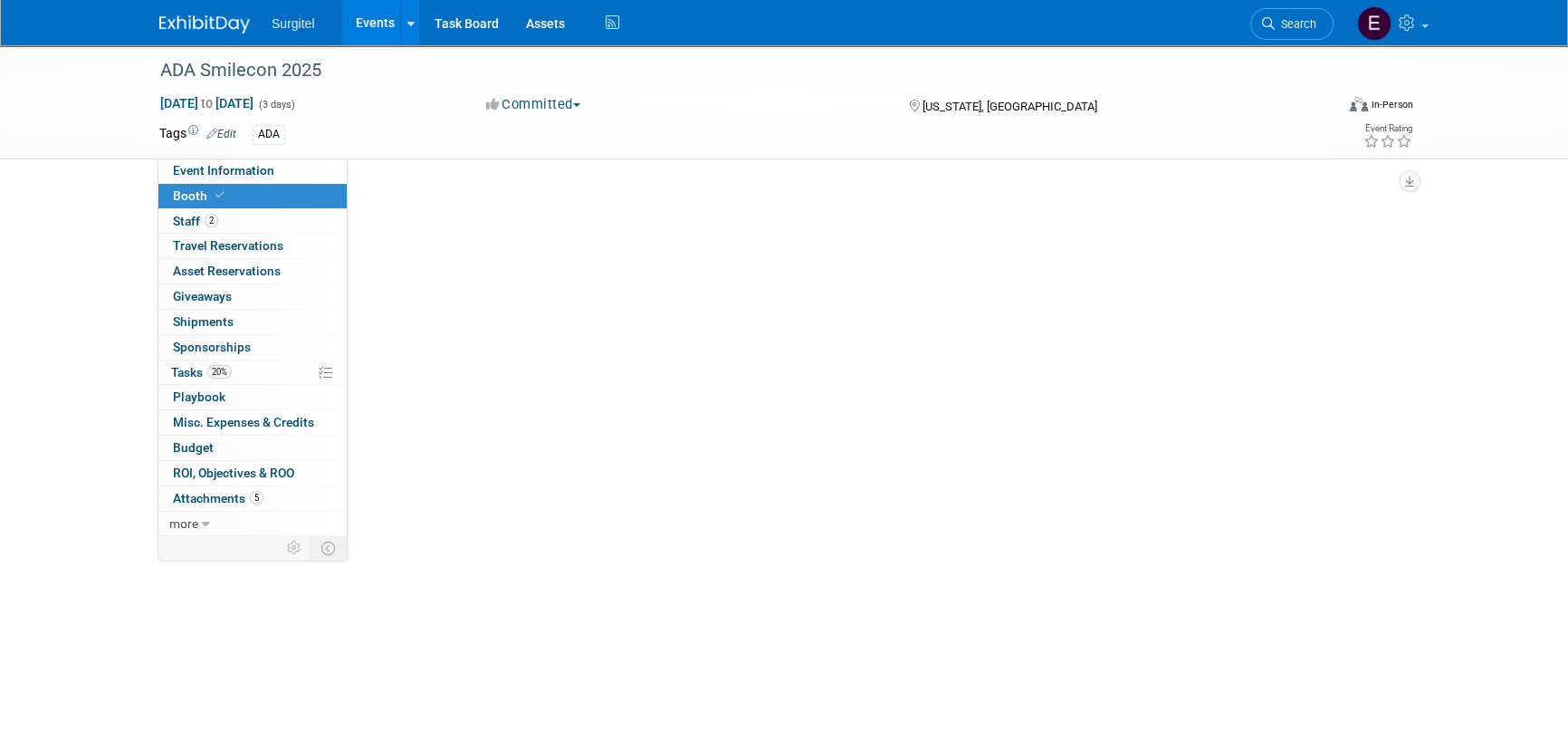
select select "10x20 Backlit"
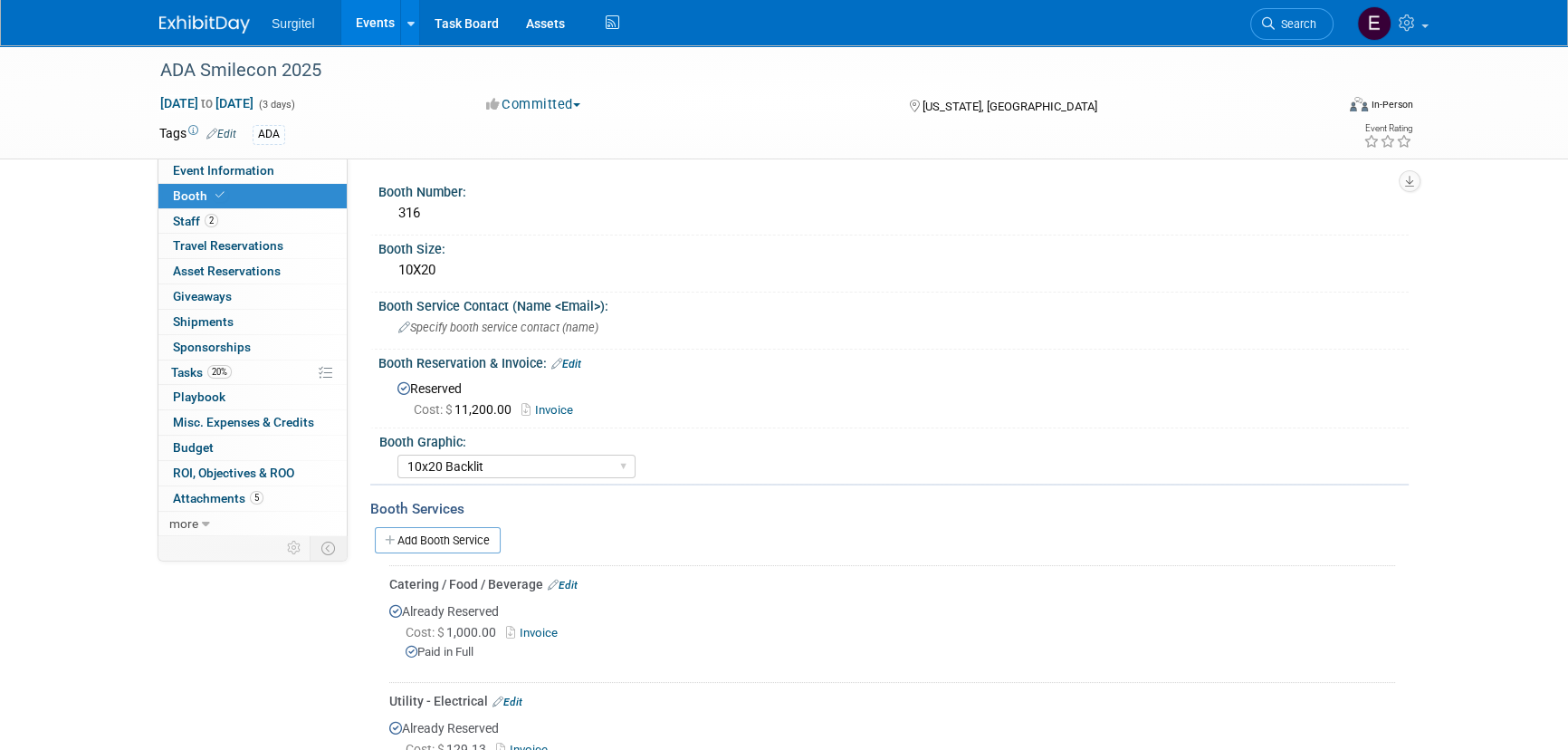
scroll to position [329, 0]
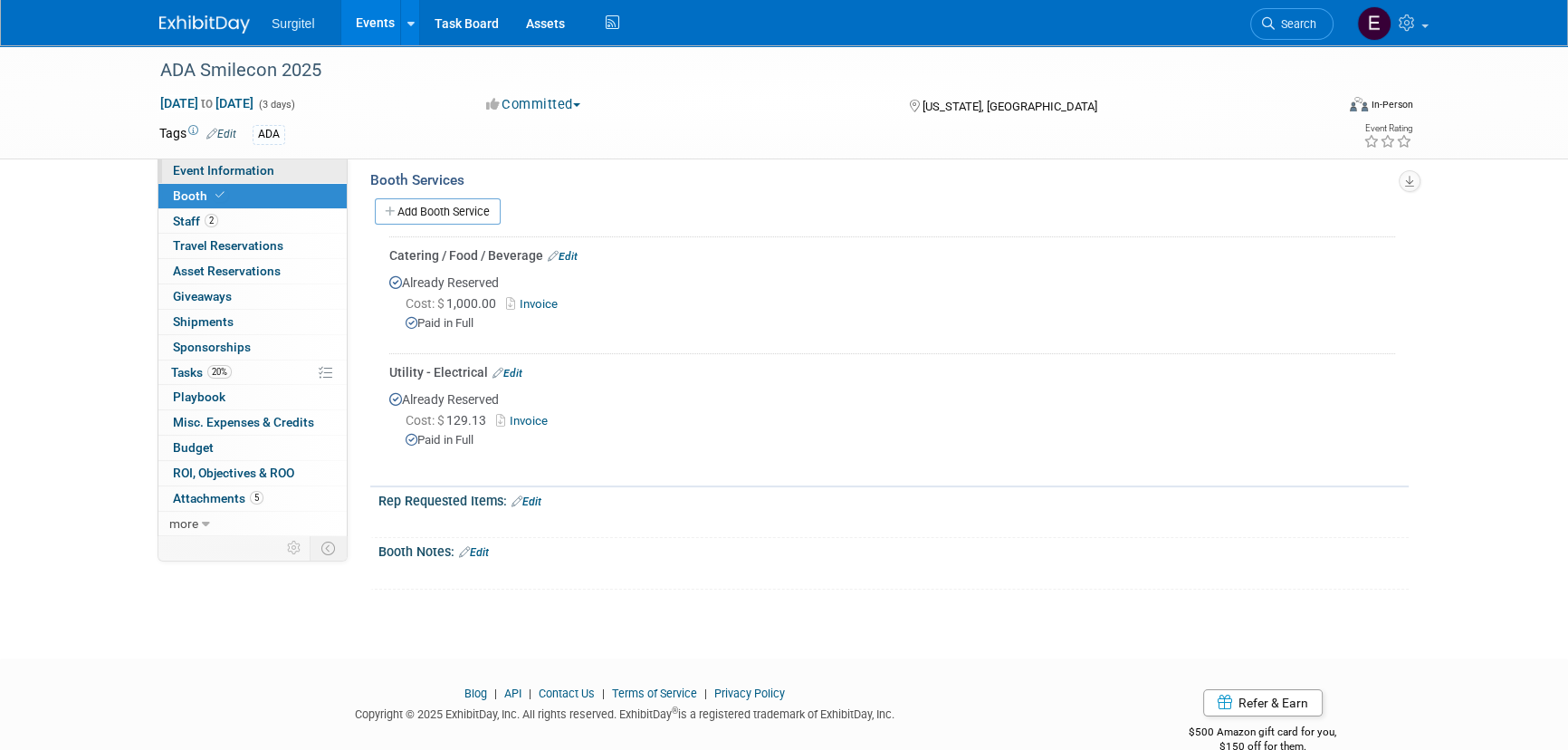
click at [271, 175] on link "Event Information" at bounding box center [252, 171] width 188 height 25
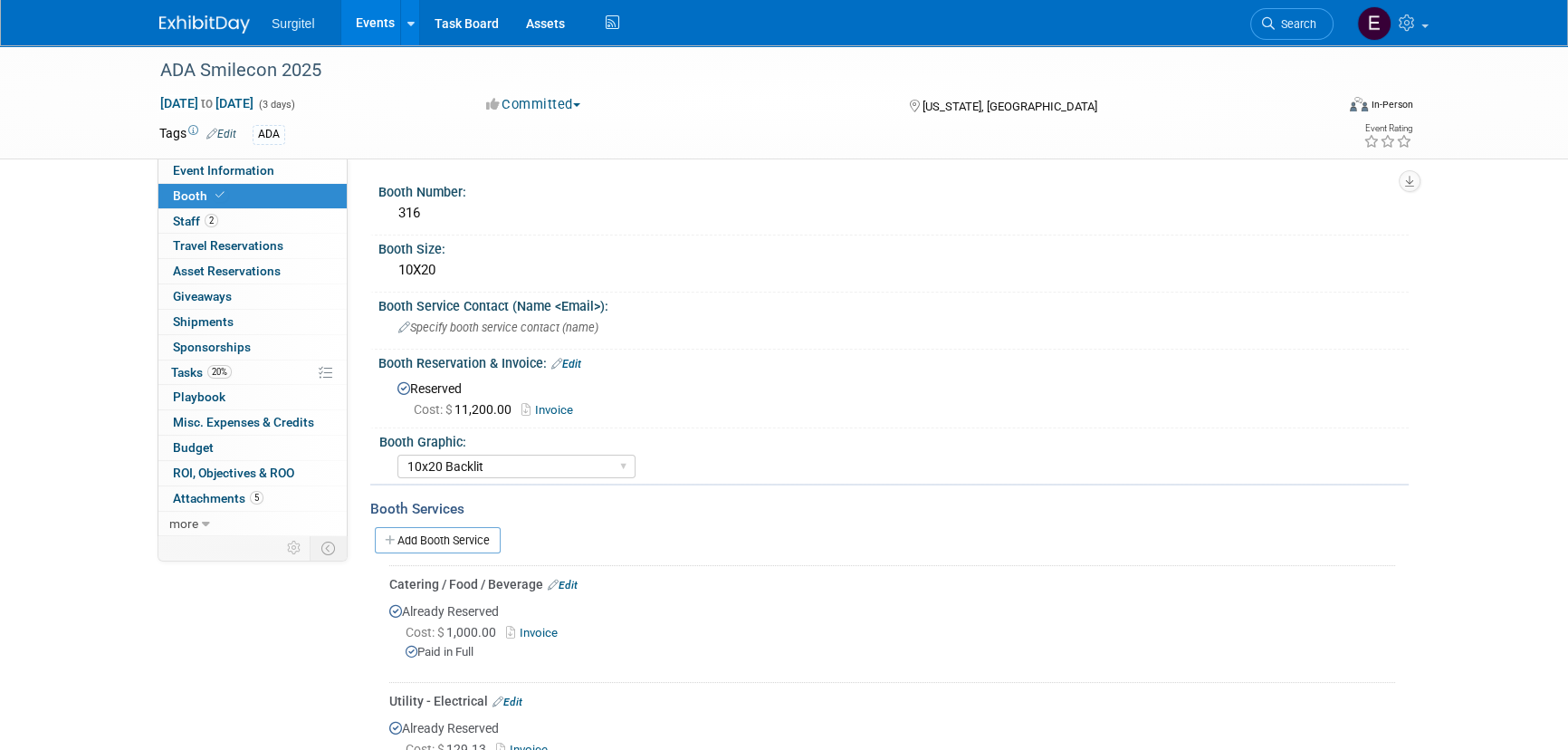
select select "Trade Show"
select select "Dental"
select select "No"
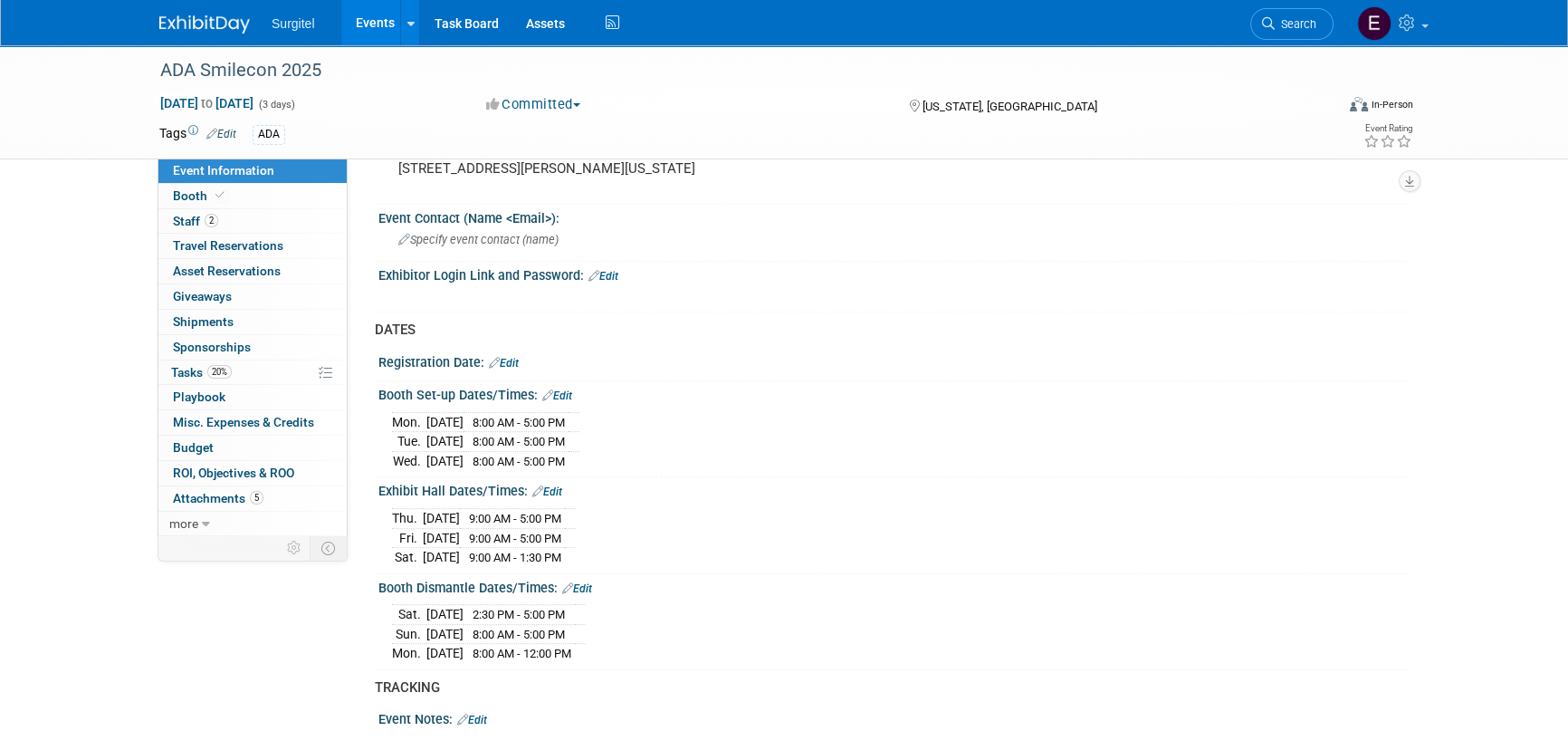
scroll to position [1070, 0]
